Goal: Find specific page/section: Find specific page/section

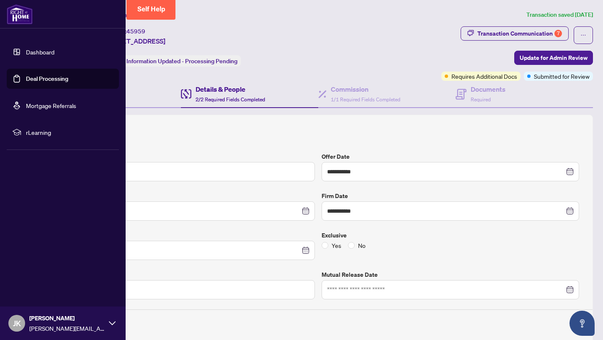
click at [26, 56] on link "Dashboard" at bounding box center [40, 52] width 28 height 8
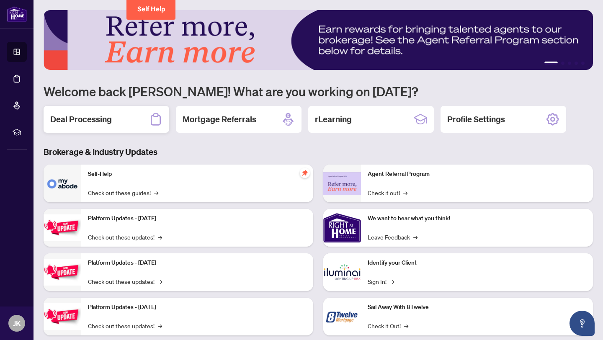
click at [106, 123] on h2 "Deal Processing" at bounding box center [81, 119] width 62 height 12
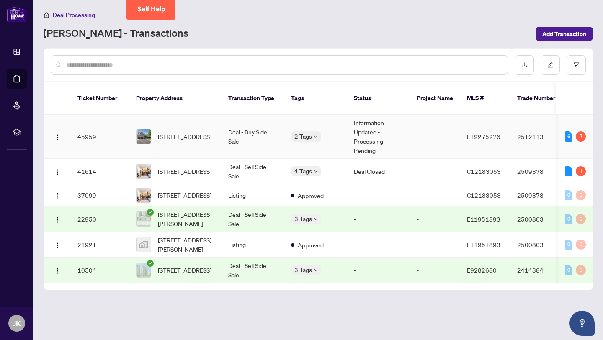
click at [301, 123] on td "2 Tags" at bounding box center [315, 137] width 63 height 44
